Goal: Information Seeking & Learning: Learn about a topic

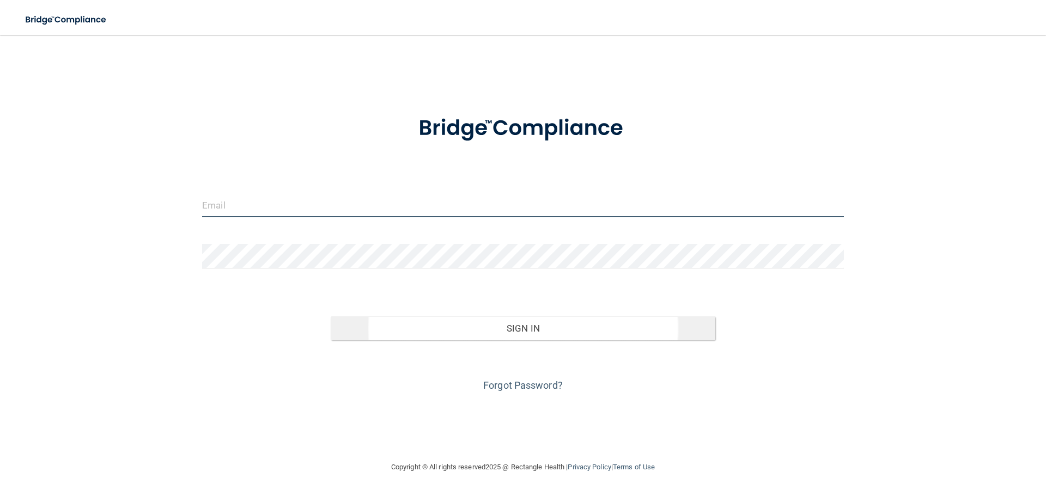
type input "[EMAIL_ADDRESS][DOMAIN_NAME]"
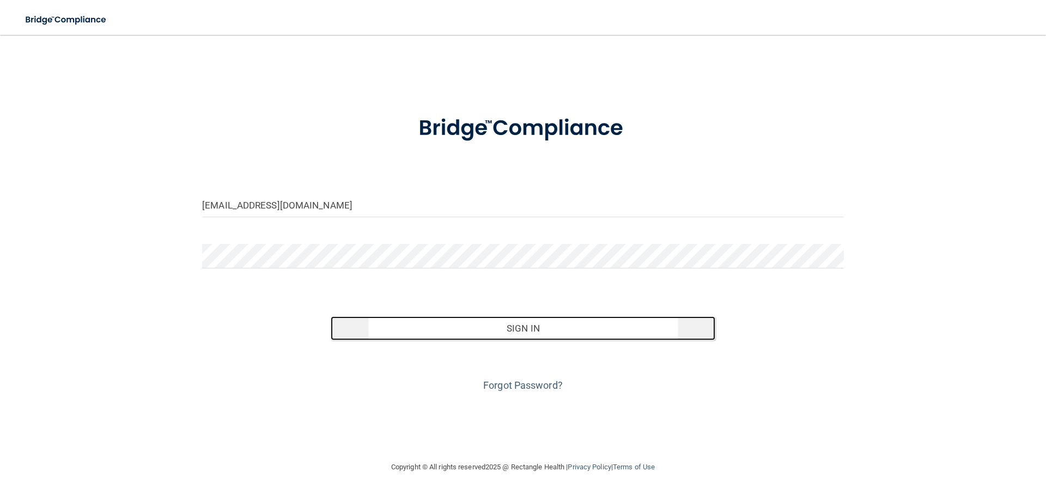
click at [459, 332] on button "Sign In" at bounding box center [523, 329] width 385 height 24
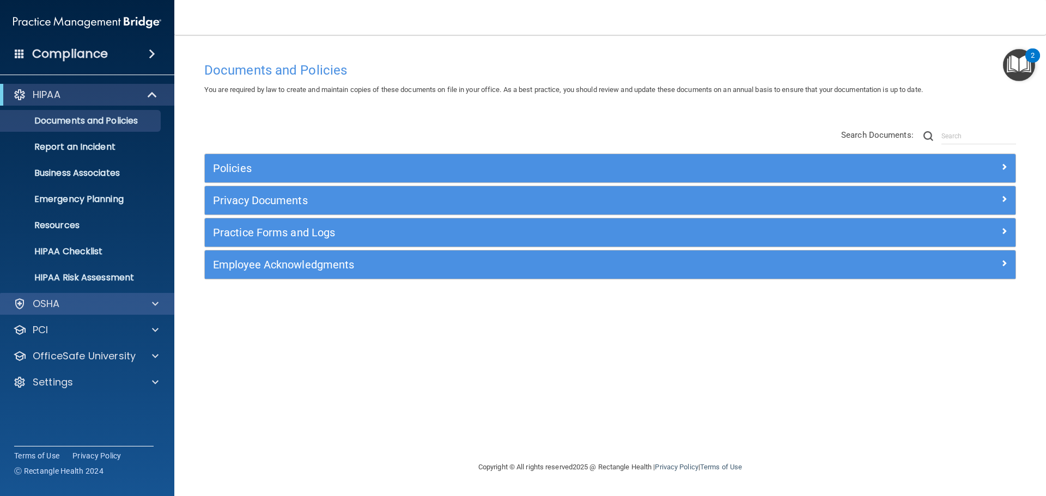
click at [134, 294] on div "OSHA" at bounding box center [87, 304] width 175 height 22
click at [150, 91] on span at bounding box center [153, 94] width 9 height 13
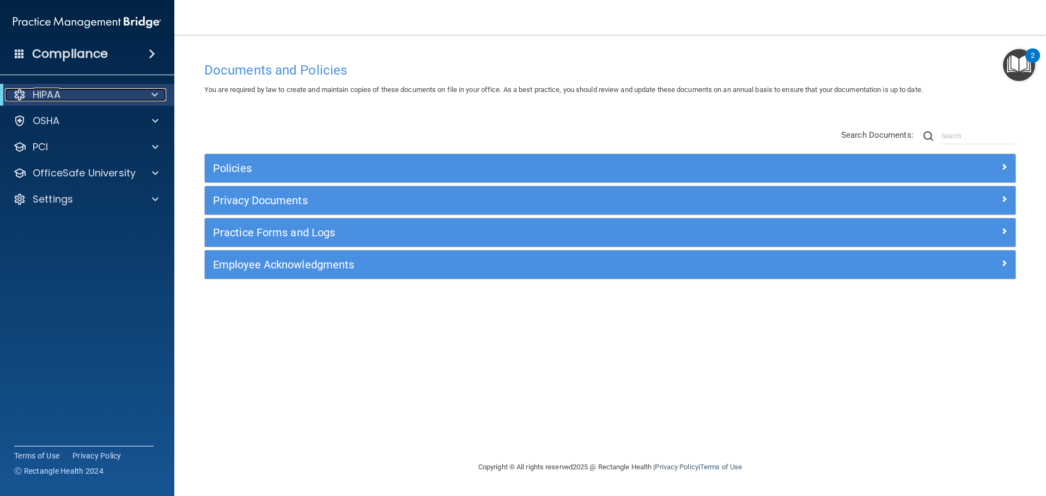
click at [150, 91] on div at bounding box center [153, 94] width 27 height 13
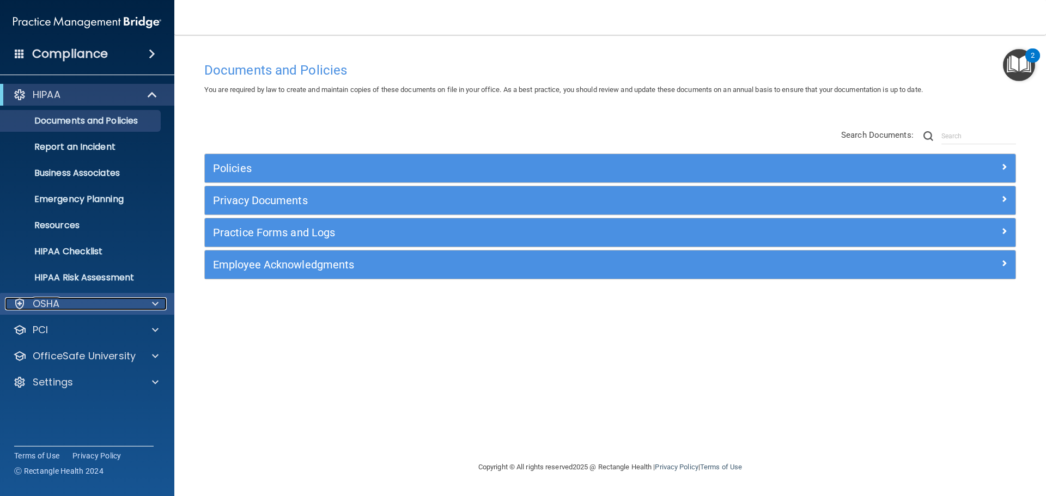
click at [160, 298] on div at bounding box center [153, 304] width 27 height 13
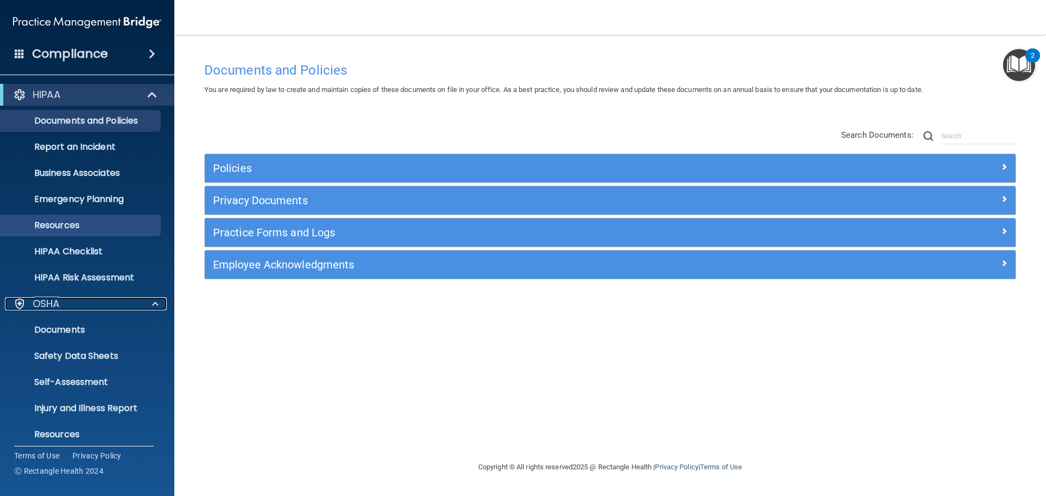
scroll to position [87, 0]
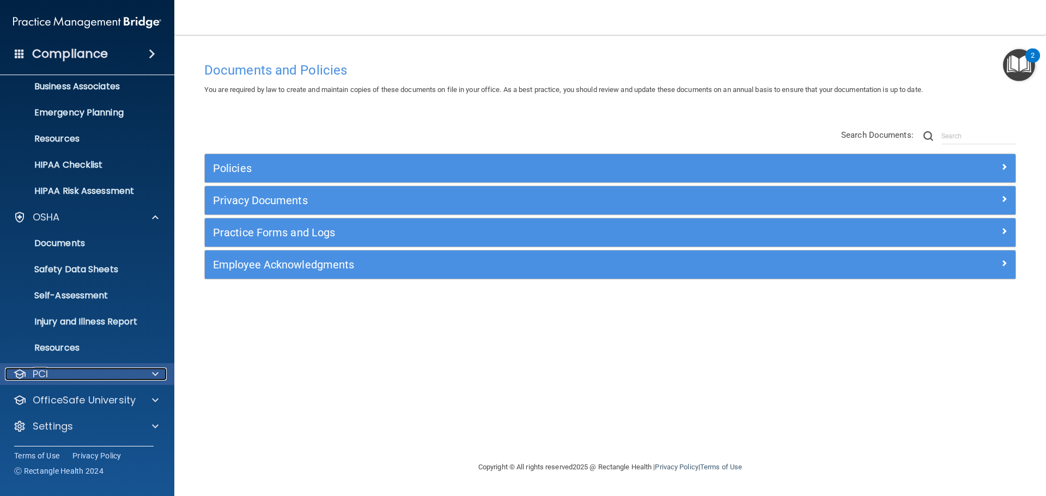
click at [155, 368] on span at bounding box center [155, 374] width 7 height 13
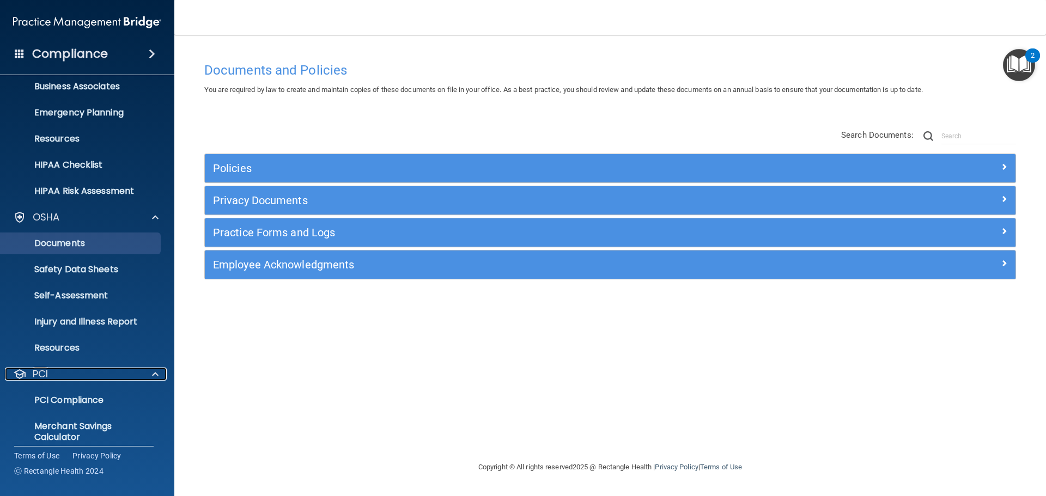
scroll to position [150, 0]
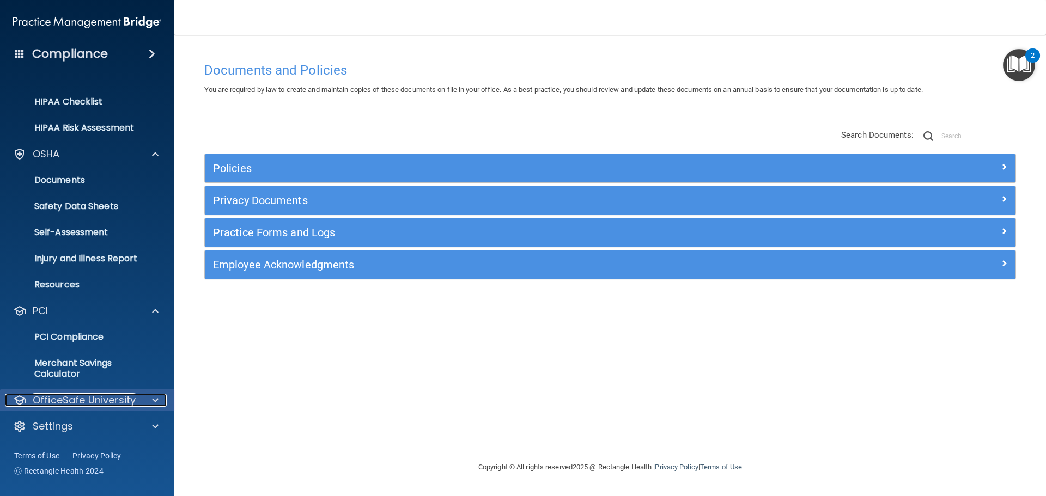
click at [158, 397] on span at bounding box center [155, 400] width 7 height 13
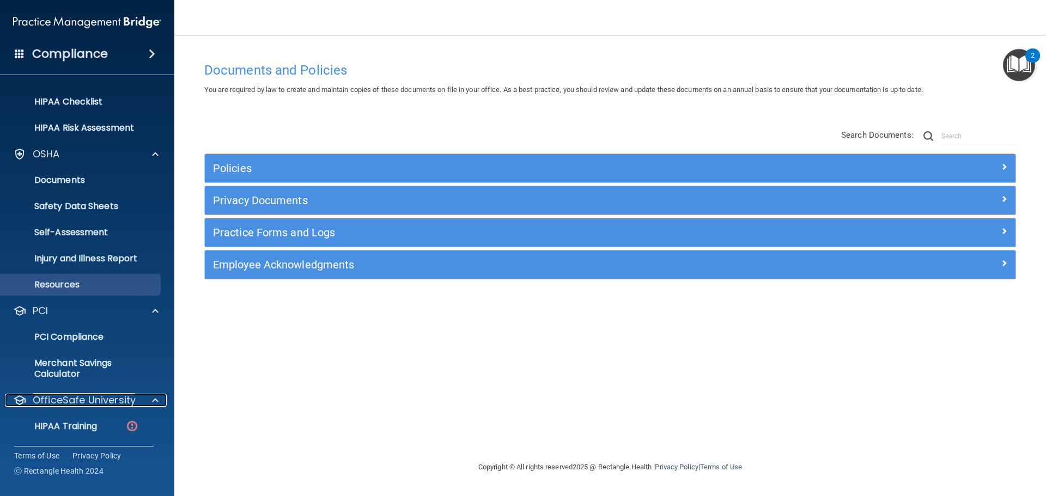
scroll to position [228, 0]
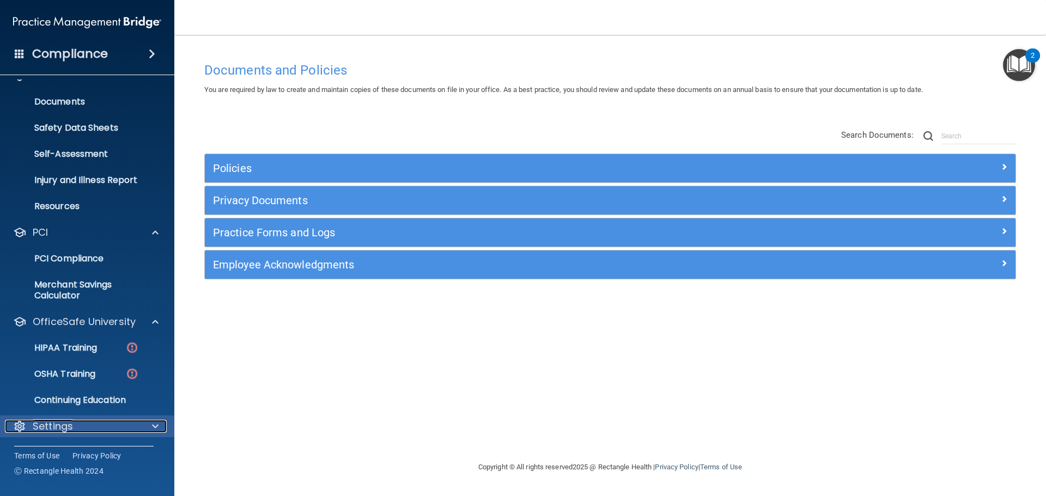
click at [147, 426] on div at bounding box center [153, 426] width 27 height 13
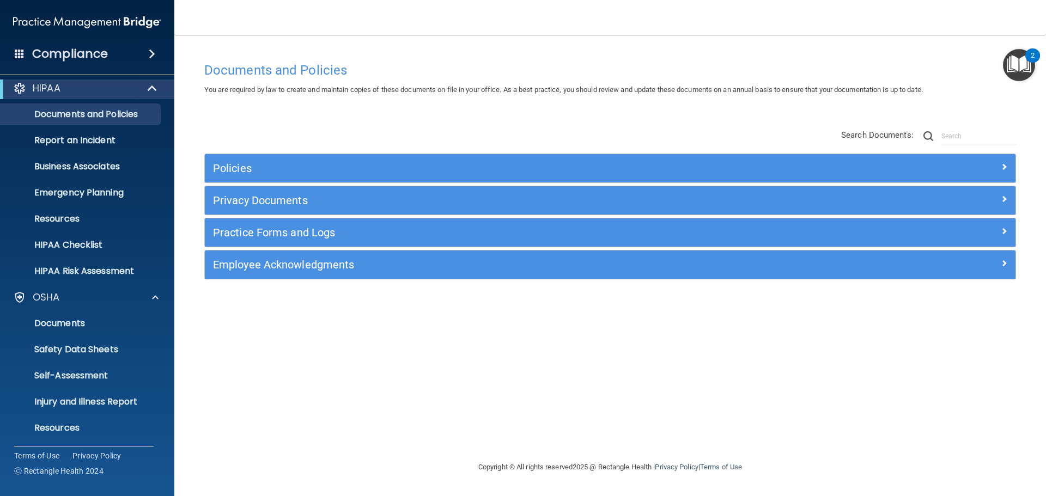
scroll to position [0, 0]
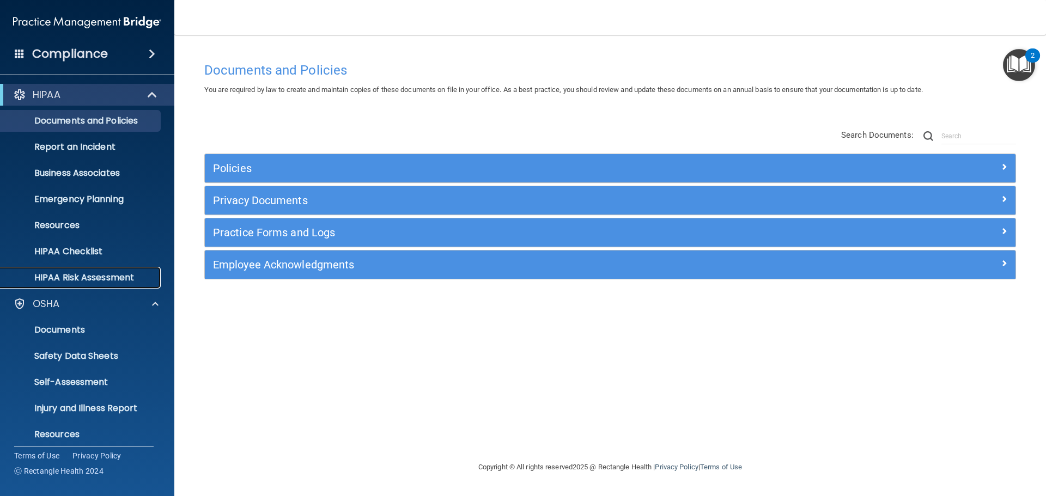
click at [108, 274] on p "HIPAA Risk Assessment" at bounding box center [81, 277] width 149 height 11
